Goal: Transaction & Acquisition: Purchase product/service

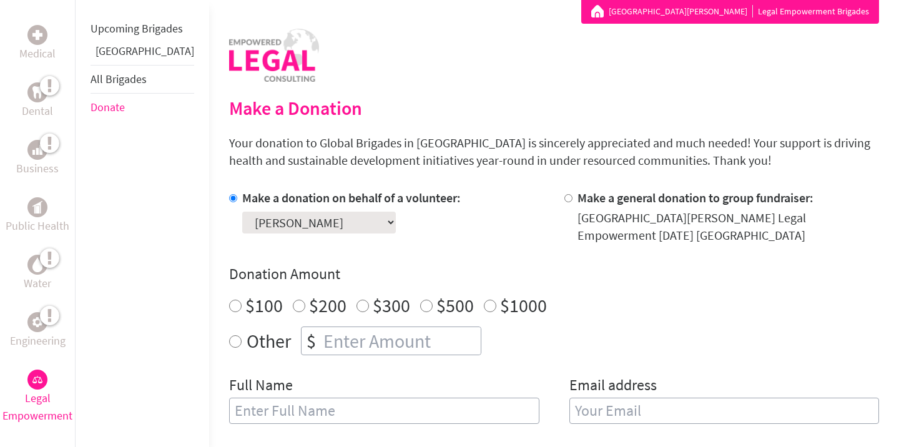
scroll to position [237, 0]
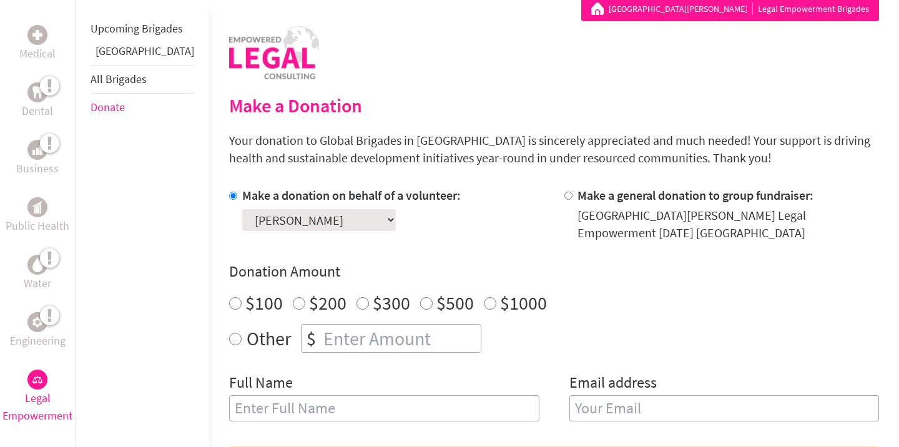
radio input "true"
click at [321, 339] on input "number" at bounding box center [401, 338] width 160 height 27
type input "1260"
click at [501, 370] on div "Make a donation on behalf of a volunteer: Select a volunteer... [PERSON_NAME] […" at bounding box center [554, 312] width 650 height 250
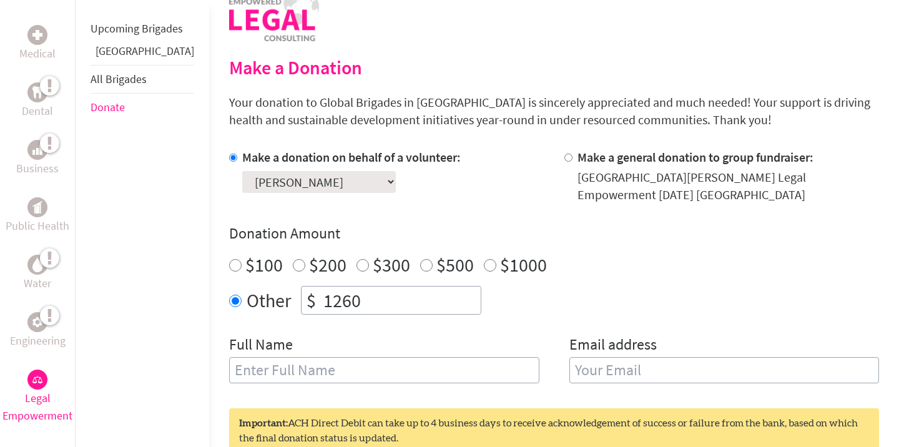
click at [458, 370] on input "text" at bounding box center [384, 370] width 310 height 26
type input "[PERSON_NAME]"
click at [686, 365] on input "email" at bounding box center [725, 370] width 310 height 26
type input "[EMAIL_ADDRESS][DOMAIN_NAME]"
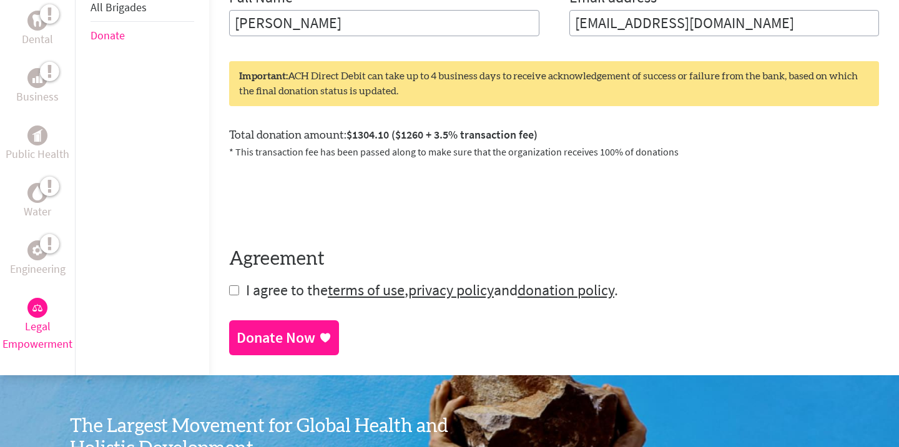
scroll to position [620, 0]
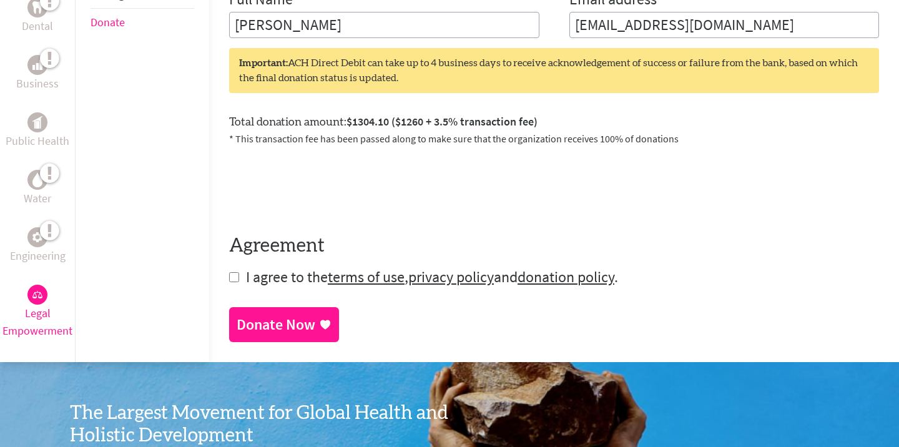
click at [229, 277] on input "checkbox" at bounding box center [234, 277] width 10 height 10
checkbox input "true"
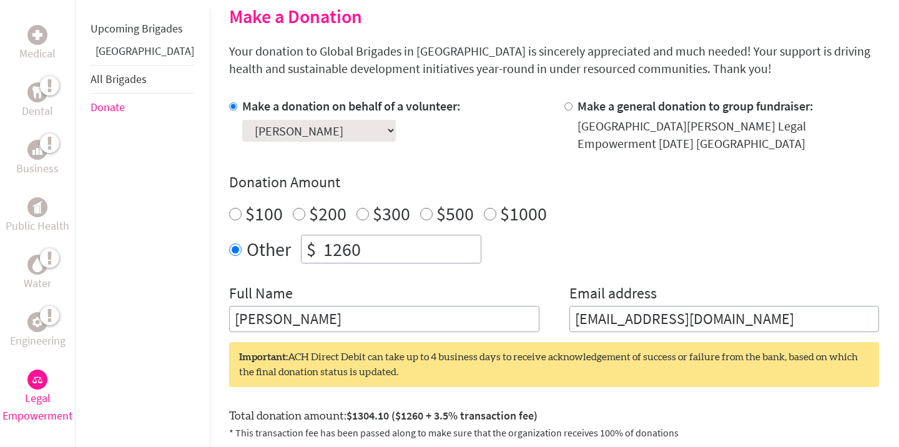
scroll to position [274, 0]
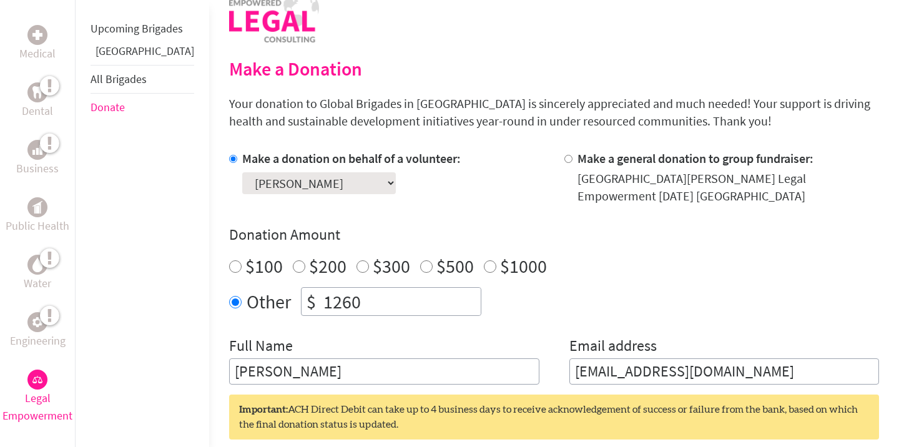
click at [334, 182] on select "Select a volunteer... [PERSON_NAME] [PERSON_NAME] [PERSON_NAME] [PERSON_NAME] […" at bounding box center [319, 183] width 154 height 22
click at [384, 232] on h4 "Donation Amount" at bounding box center [554, 235] width 650 height 20
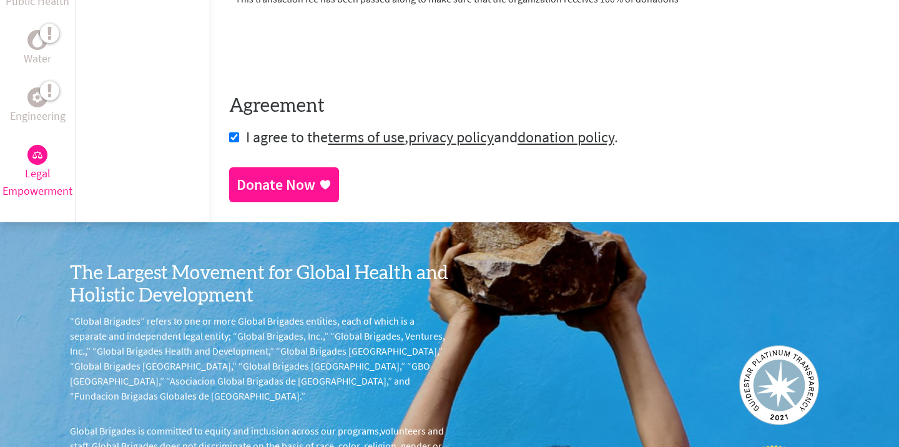
scroll to position [779, 0]
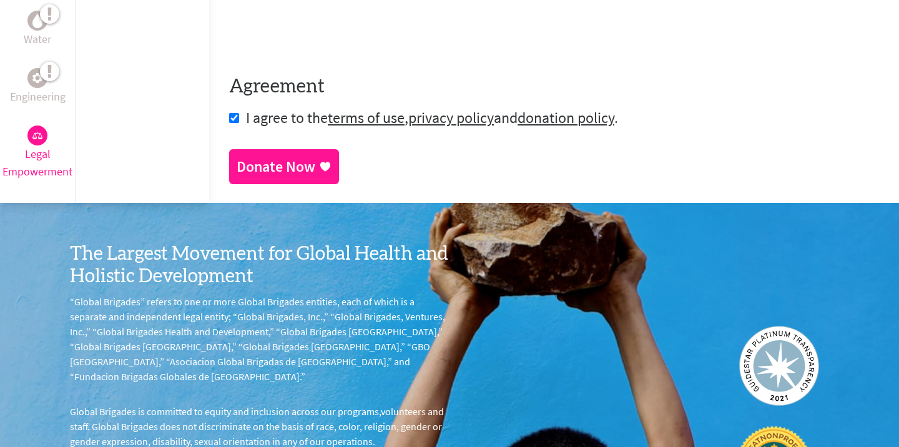
click at [252, 172] on div "Donate Now" at bounding box center [276, 167] width 79 height 20
